Goal: Find specific page/section

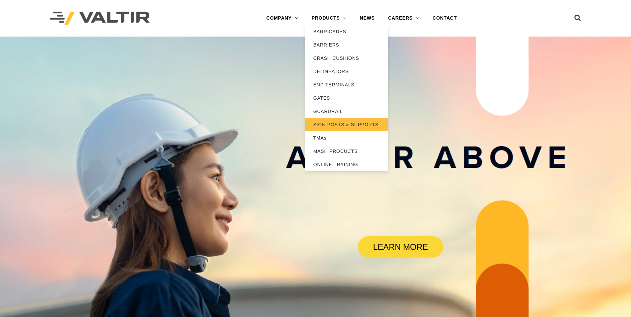
click at [338, 126] on link "SIGN POSTS & SUPPORTS" at bounding box center [346, 124] width 83 height 13
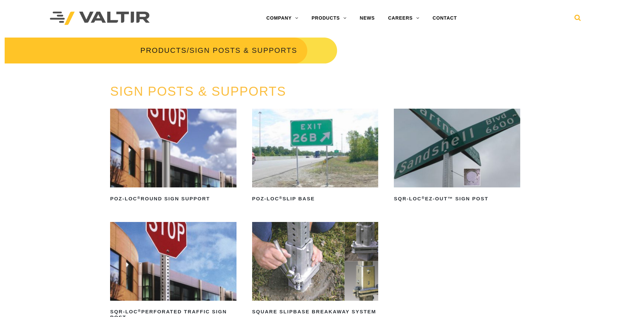
click at [576, 18] on icon at bounding box center [577, 19] width 7 height 10
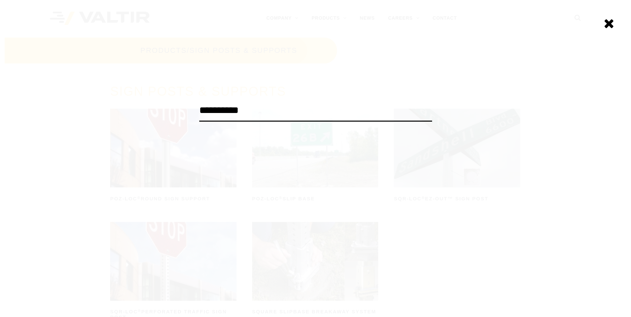
type input "**********"
click input "******" at bounding box center [0, 0] width 0 height 0
